Goal: Transaction & Acquisition: Obtain resource

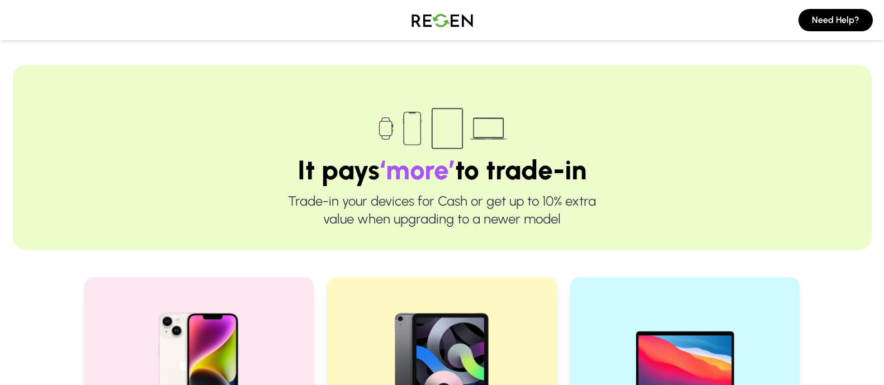
scroll to position [225, 0]
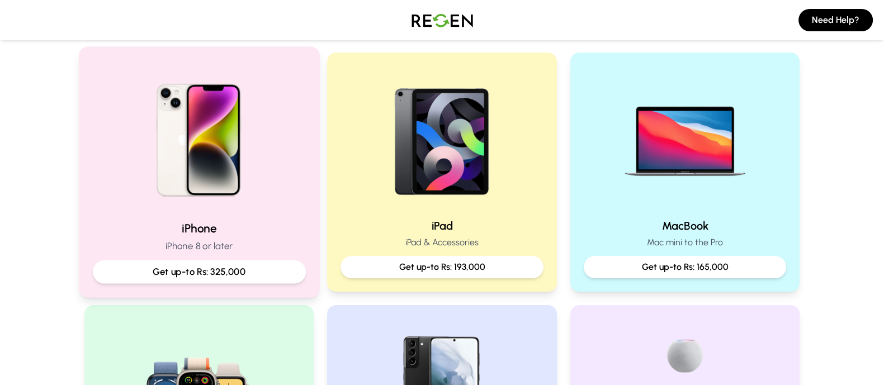
click at [258, 272] on p "Get up-to Rs: 325,000" at bounding box center [199, 272] width 194 height 14
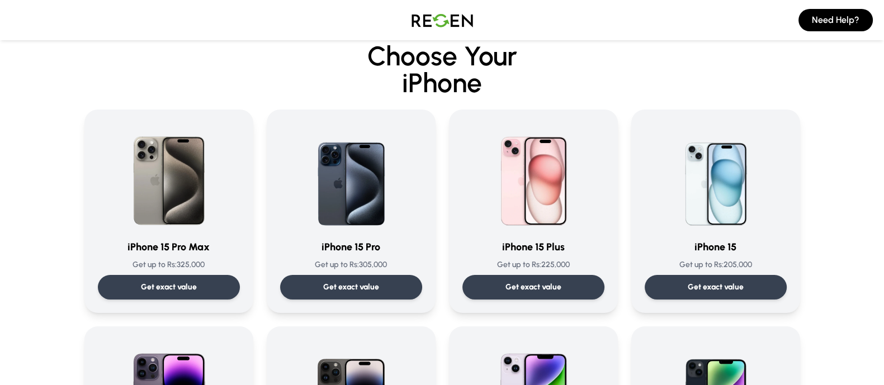
scroll to position [21, 0]
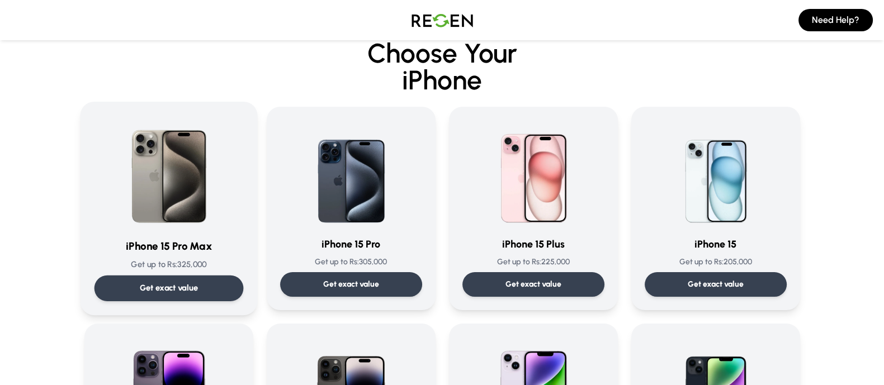
click at [184, 285] on p "Get exact value" at bounding box center [168, 288] width 59 height 12
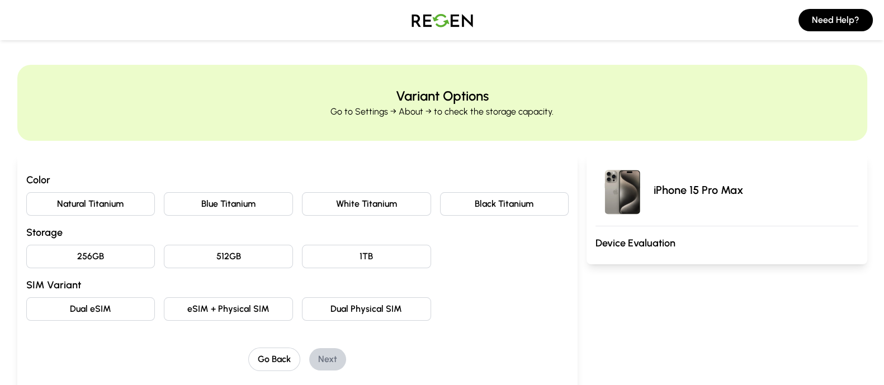
click at [113, 208] on button "Natural Titanium" at bounding box center [90, 203] width 129 height 23
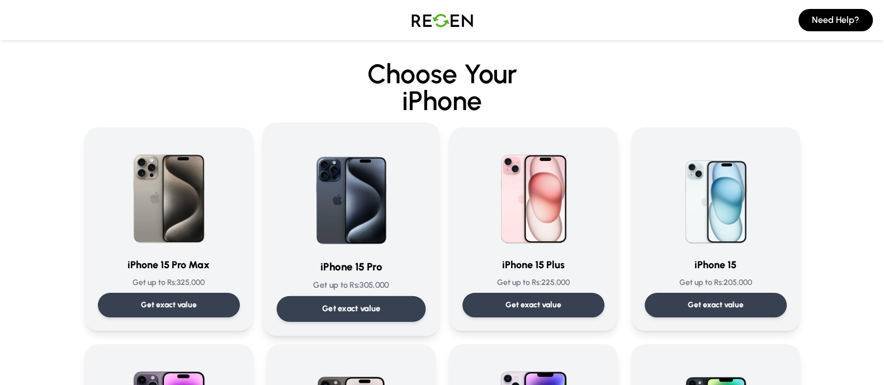
click at [358, 286] on p "Get up to Rs: 305,000" at bounding box center [350, 285] width 149 height 12
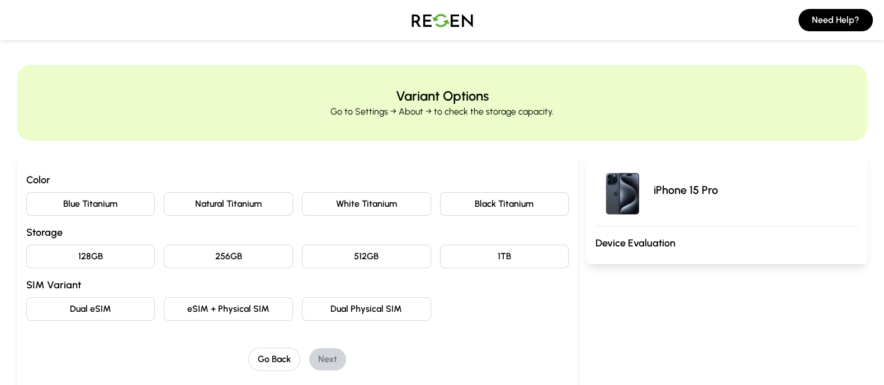
click at [229, 200] on button "Natural Titanium" at bounding box center [228, 203] width 129 height 23
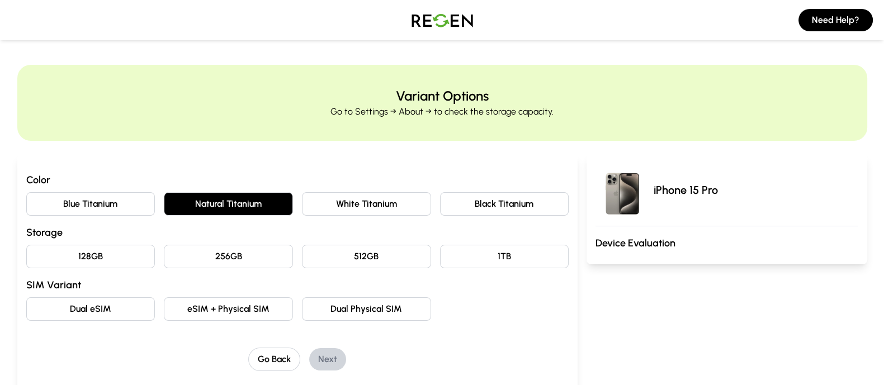
click at [113, 255] on button "128GB" at bounding box center [90, 256] width 129 height 23
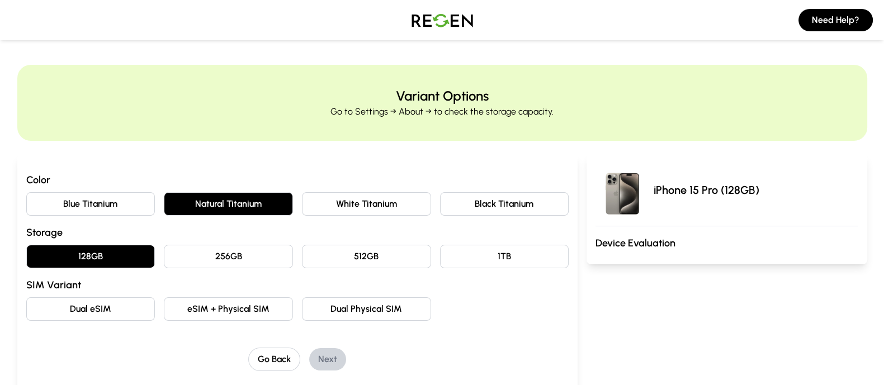
click at [220, 309] on button "eSIM + Physical SIM" at bounding box center [228, 308] width 129 height 23
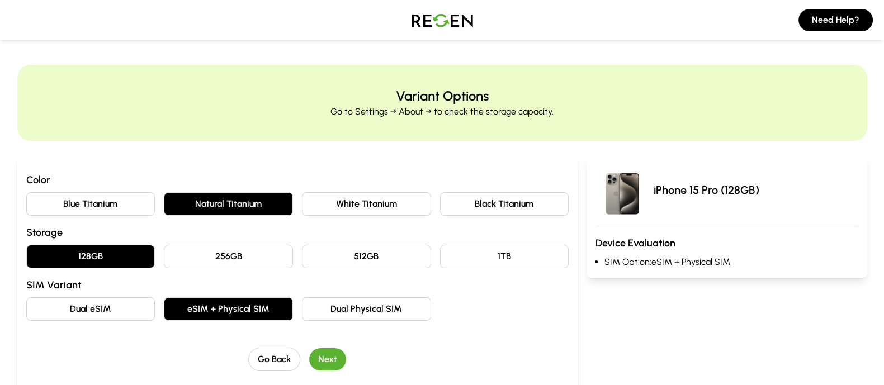
click at [327, 358] on button "Next" at bounding box center [327, 359] width 37 height 22
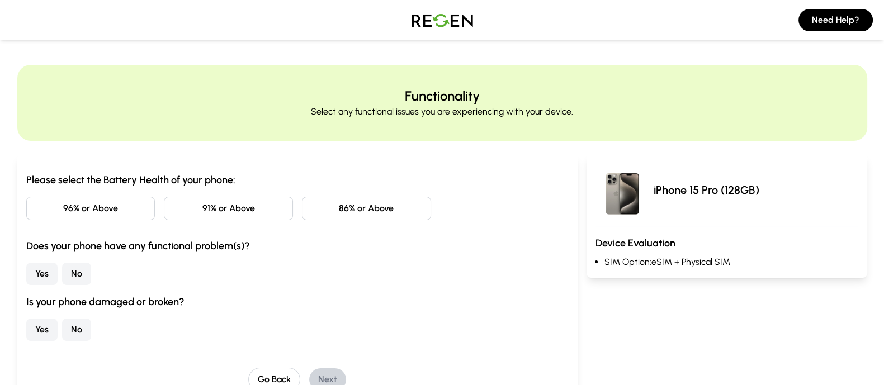
click at [131, 198] on button "96% or Above" at bounding box center [90, 208] width 129 height 23
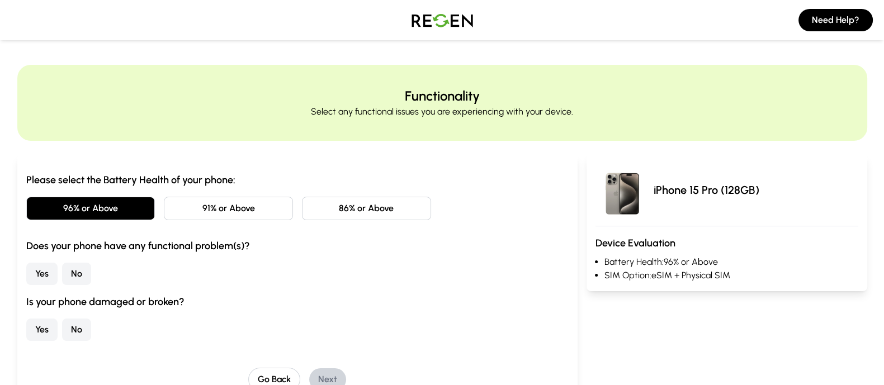
click at [76, 272] on button "No" at bounding box center [76, 274] width 29 height 22
click at [77, 329] on button "No" at bounding box center [76, 330] width 29 height 22
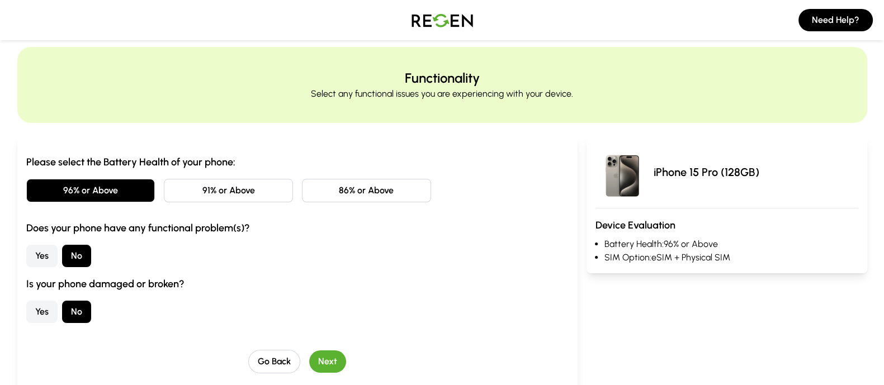
scroll to position [56, 0]
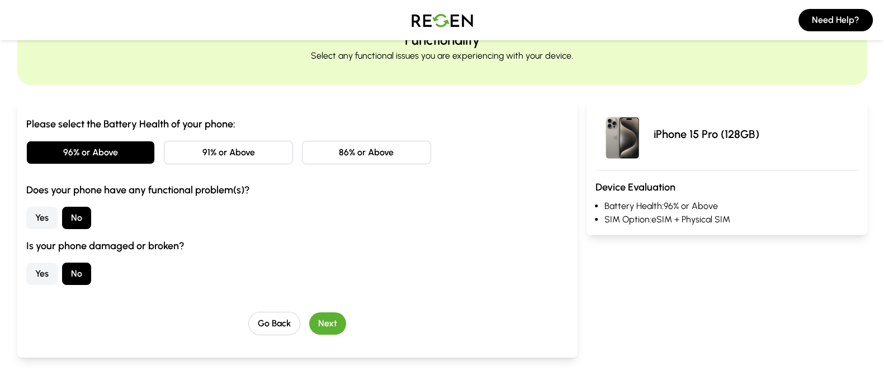
click at [334, 333] on button "Next" at bounding box center [327, 323] width 37 height 22
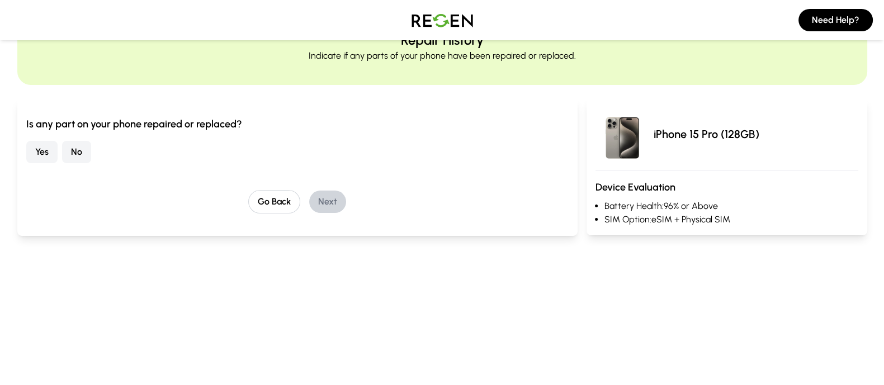
click at [87, 154] on button "No" at bounding box center [76, 152] width 29 height 22
click at [328, 200] on button "Next" at bounding box center [327, 202] width 37 height 22
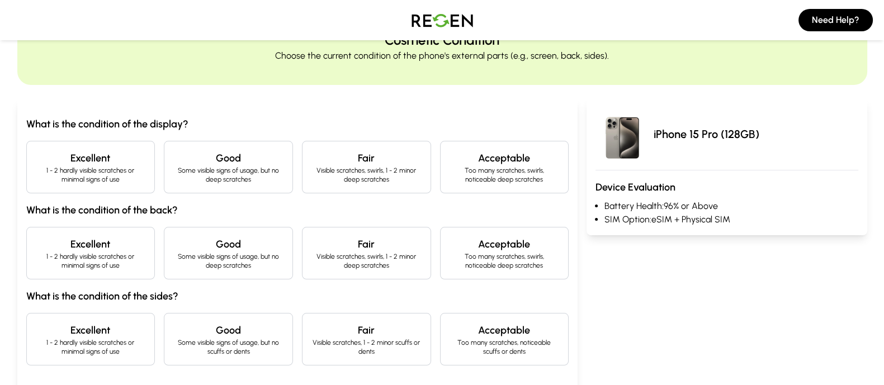
click at [102, 160] on h4 "Excellent" at bounding box center [91, 158] width 110 height 16
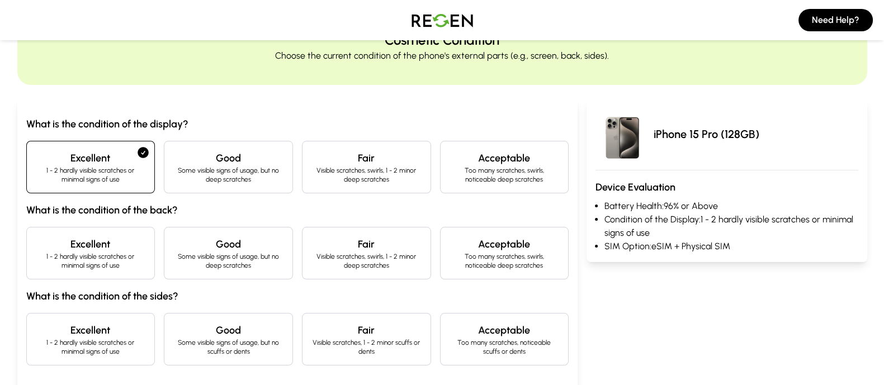
click at [106, 266] on p "1 - 2 hardly visible scratches or minimal signs of use" at bounding box center [91, 261] width 110 height 18
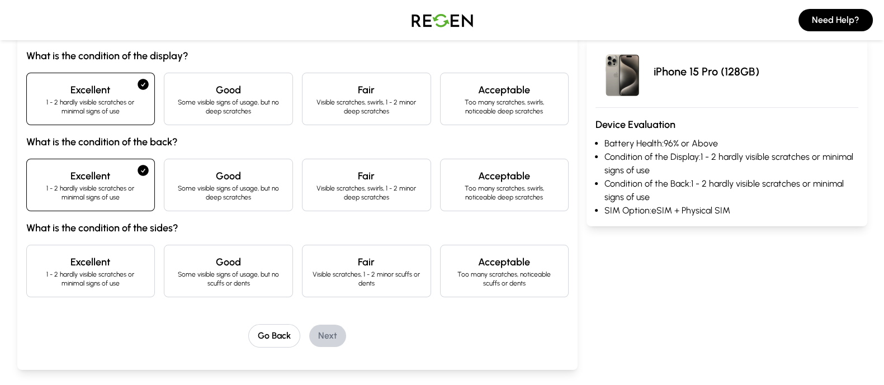
scroll to position [127, 0]
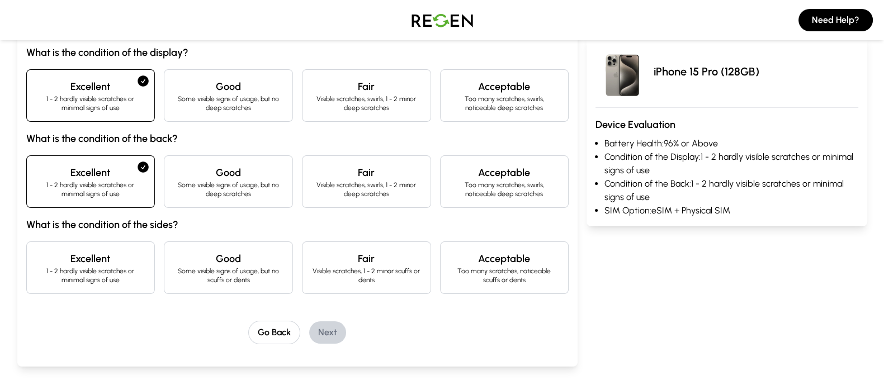
click at [113, 262] on h4 "Excellent" at bounding box center [91, 259] width 110 height 16
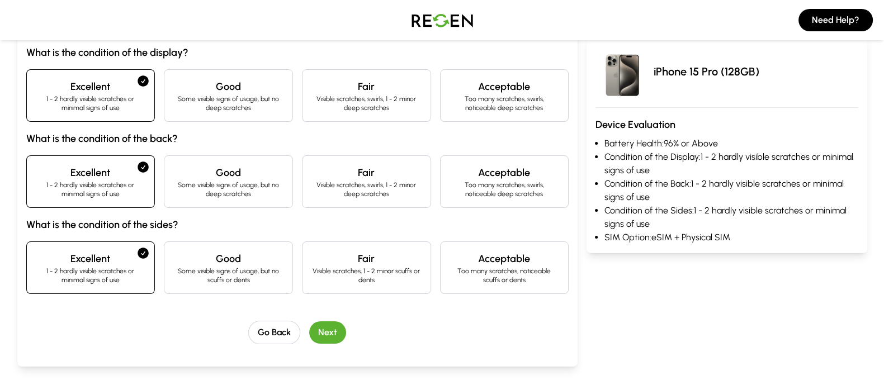
click at [329, 327] on button "Next" at bounding box center [327, 332] width 37 height 22
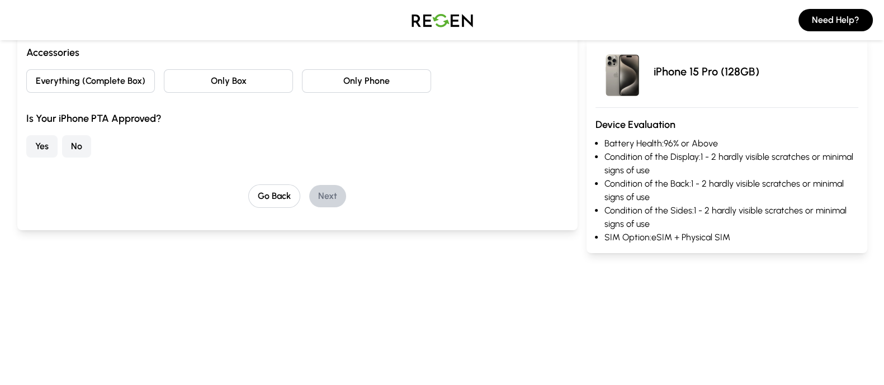
click at [122, 79] on button "Everything (Complete Box)" at bounding box center [90, 80] width 129 height 23
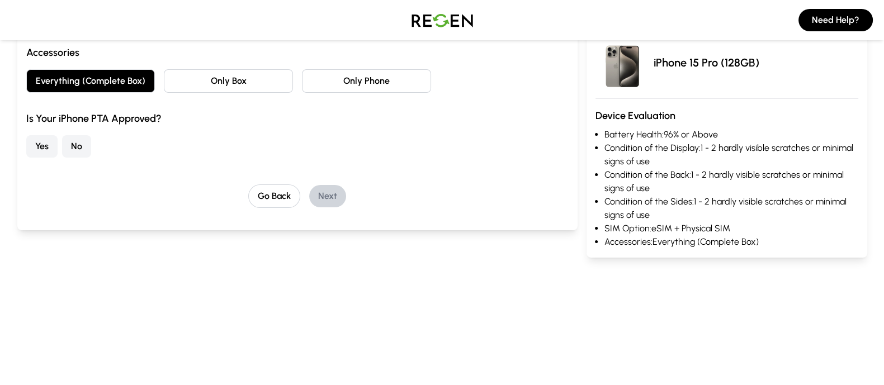
click at [75, 147] on button "No" at bounding box center [76, 146] width 29 height 22
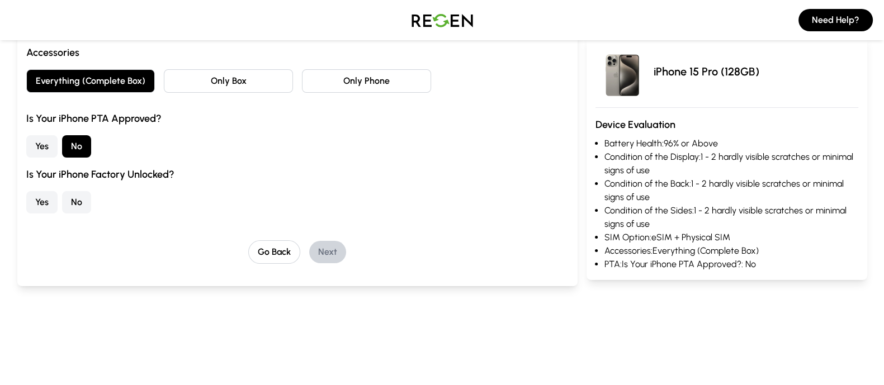
click at [54, 193] on button "Yes" at bounding box center [41, 202] width 31 height 22
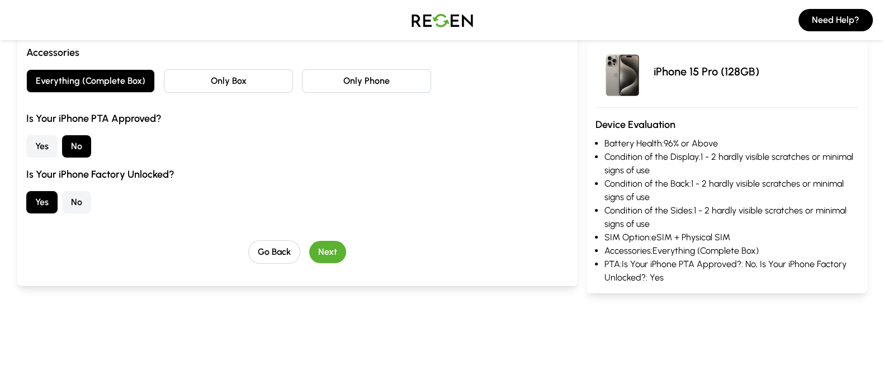
click at [331, 251] on button "Next" at bounding box center [327, 252] width 37 height 22
